Goal: Task Accomplishment & Management: Manage account settings

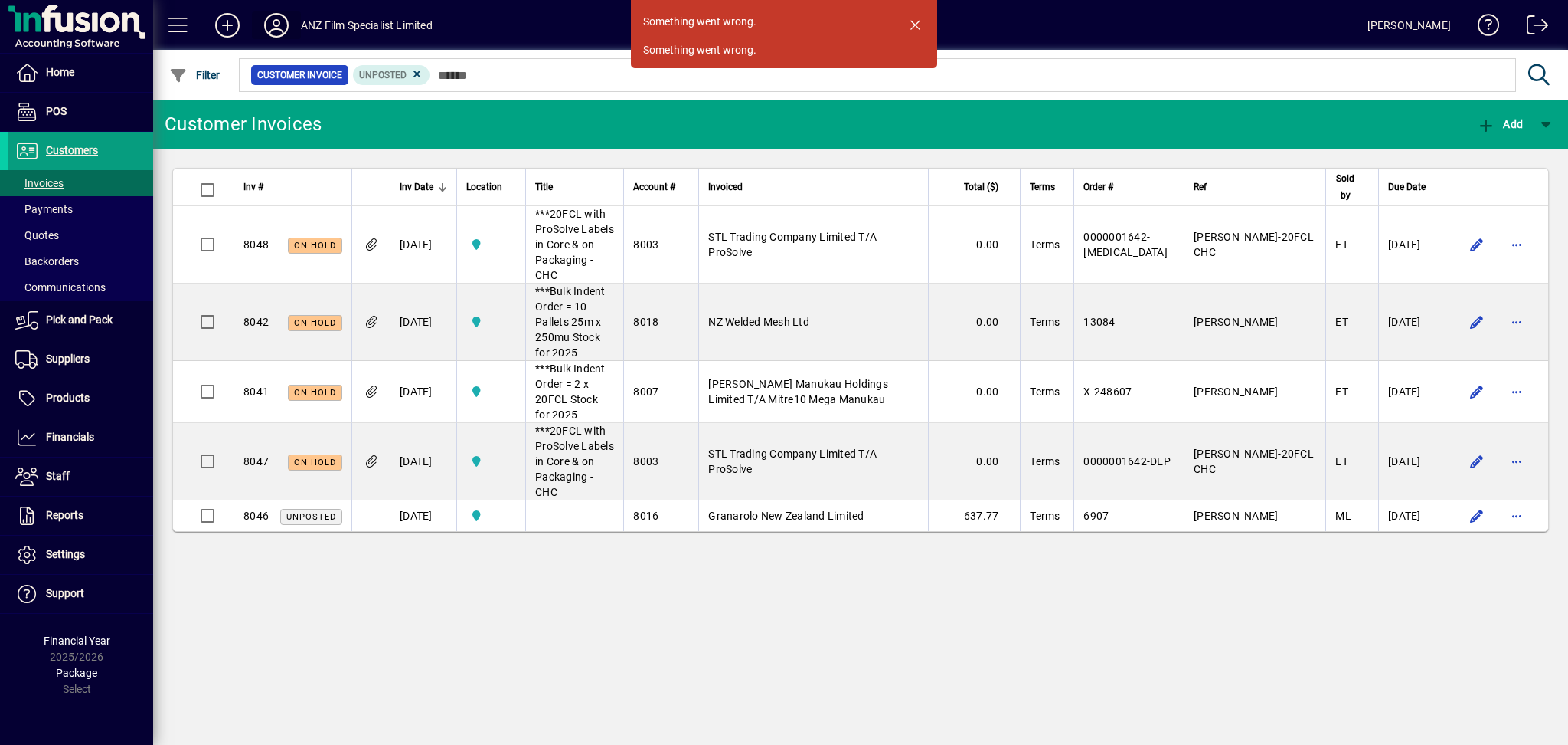
drag, startPoint x: 0, startPoint y: 0, endPoint x: 275, endPoint y: 26, distance: 276.2
click at [275, 26] on icon at bounding box center [276, 25] width 30 height 25
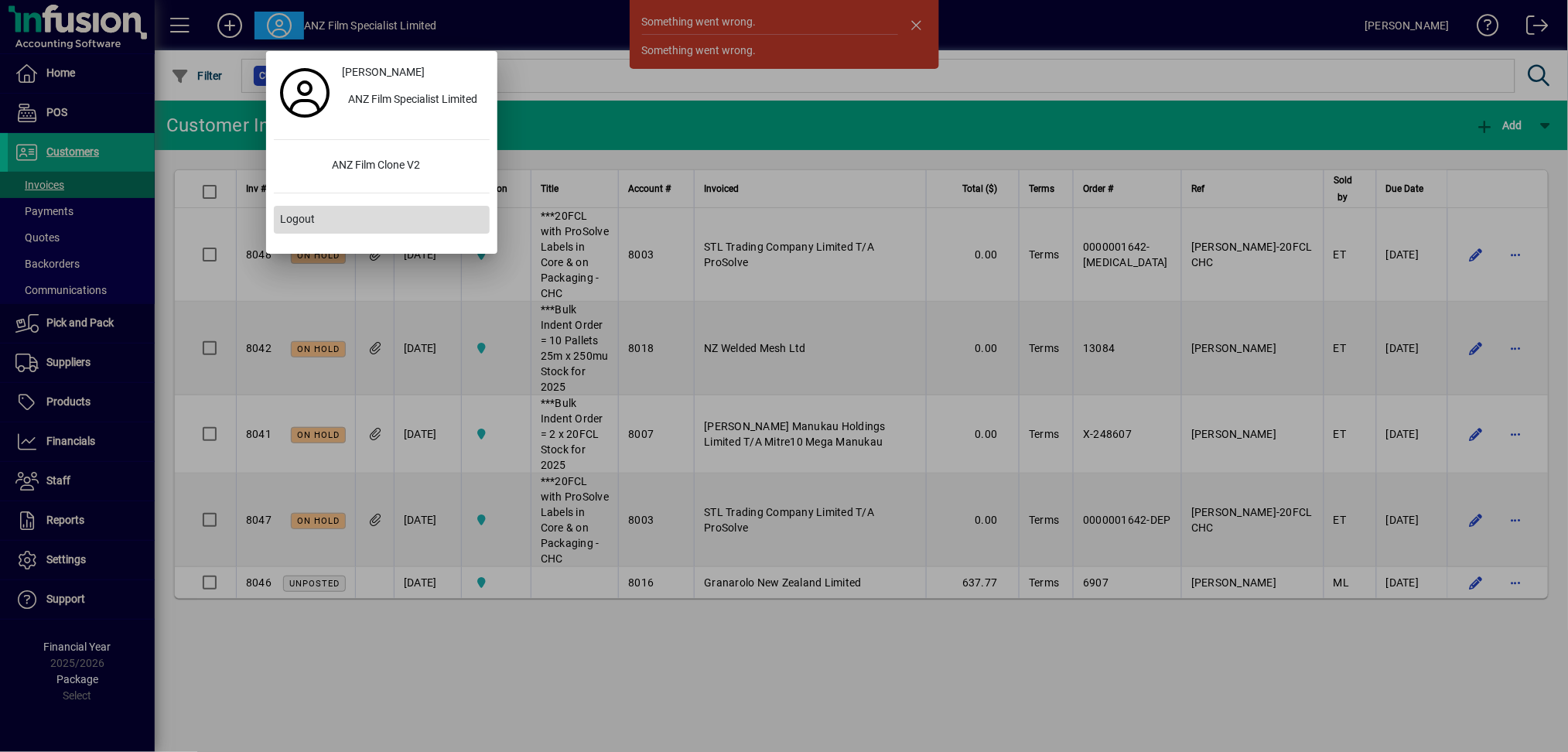
click at [295, 224] on span "Logout" at bounding box center [298, 220] width 35 height 17
